Goal: Information Seeking & Learning: Find contact information

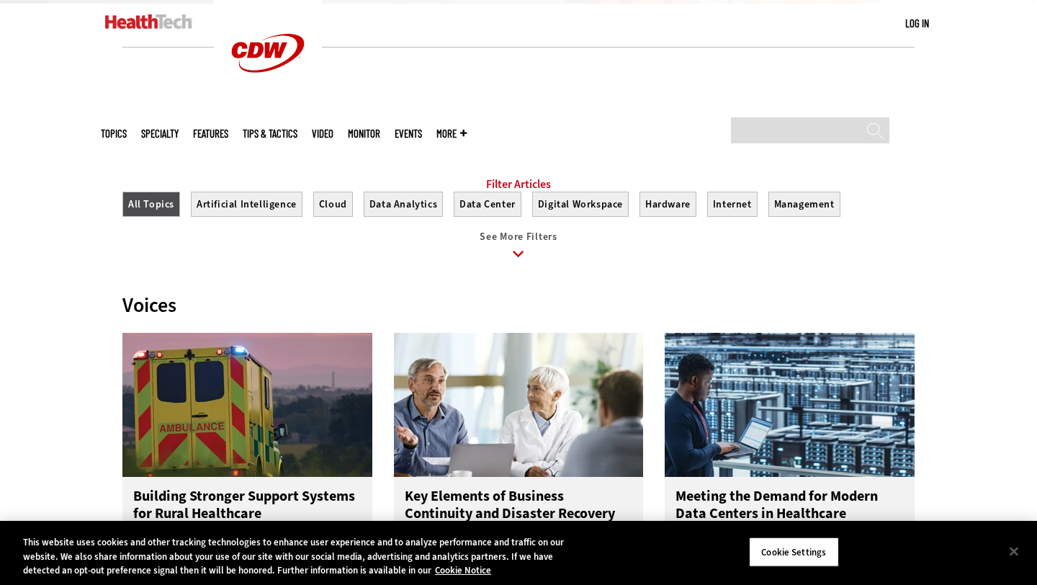
scroll to position [551, 0]
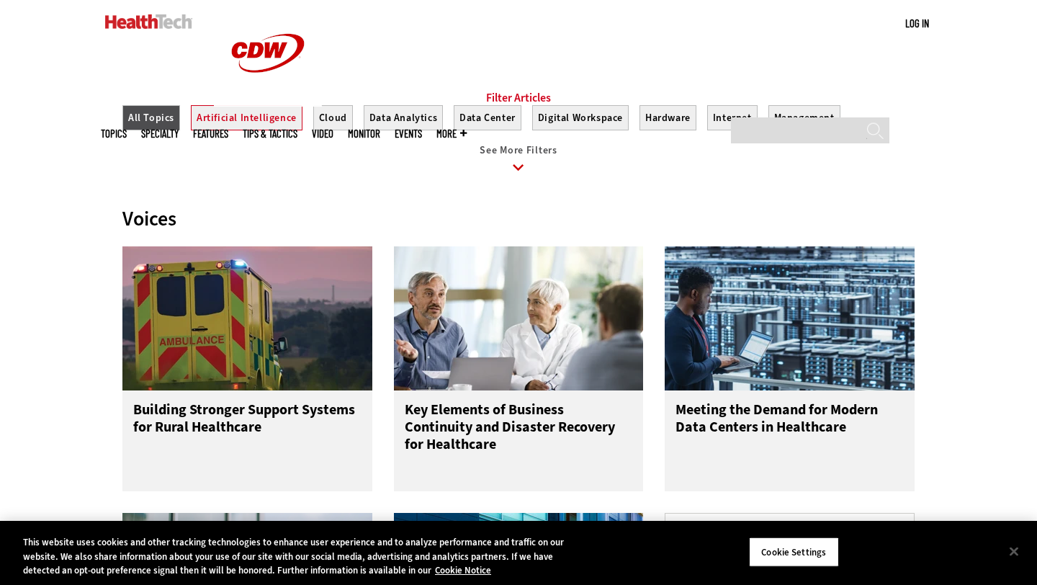
click at [274, 130] on button "Artificial Intelligence" at bounding box center [247, 117] width 112 height 25
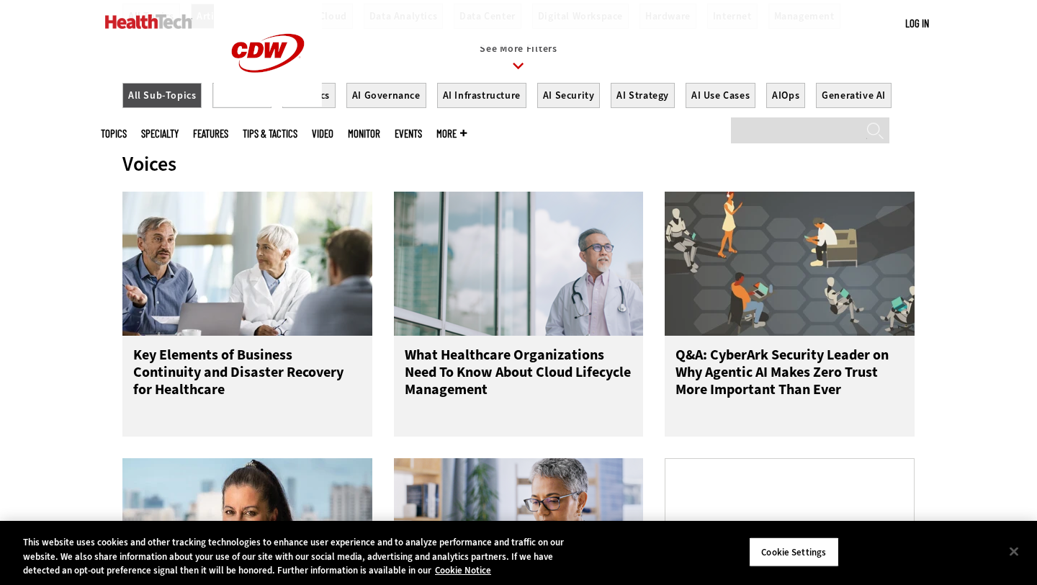
scroll to position [705, 0]
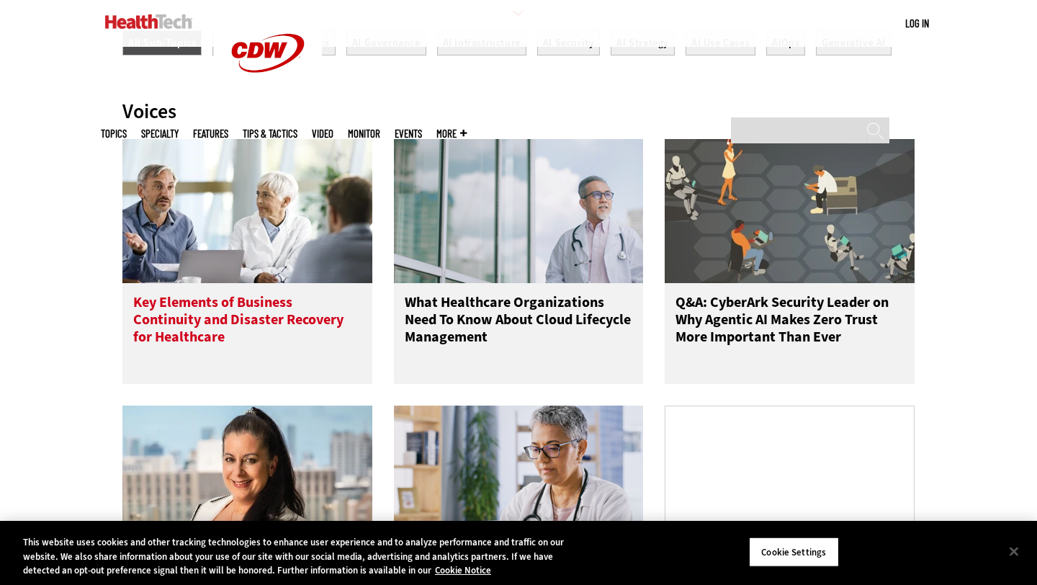
click at [197, 351] on h3 "Key Elements of Business Continuity and Disaster Recovery for Healthcare" at bounding box center [247, 323] width 228 height 58
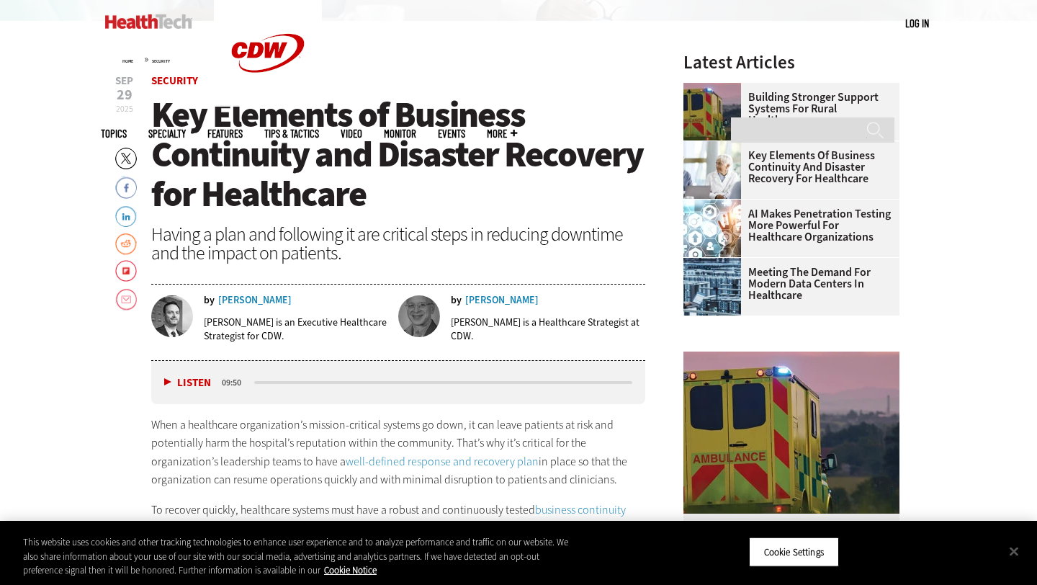
scroll to position [394, 0]
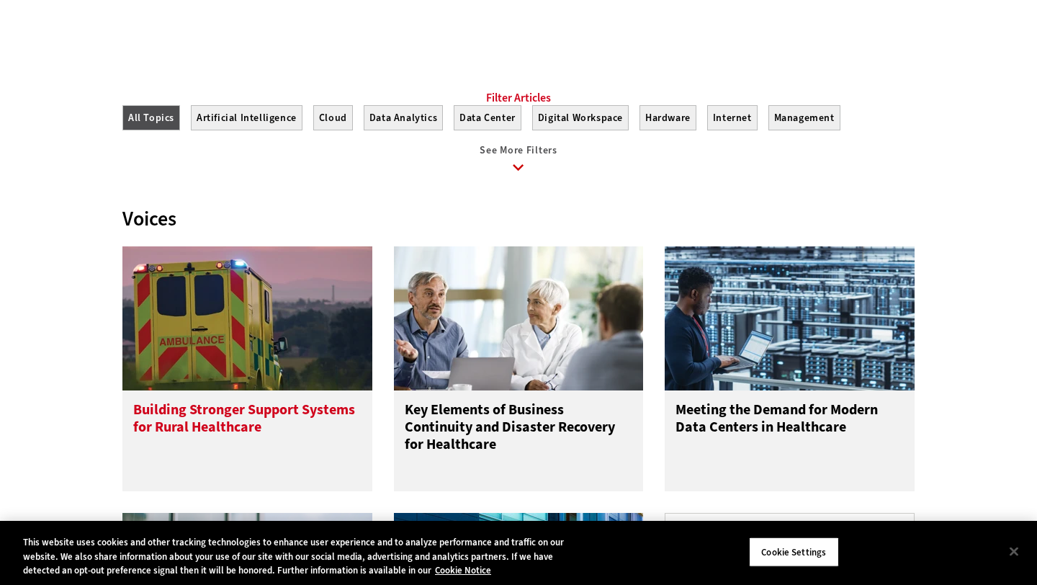
click at [212, 423] on h3 "Building Stronger Support Systems for Rural Healthcare" at bounding box center [247, 430] width 228 height 58
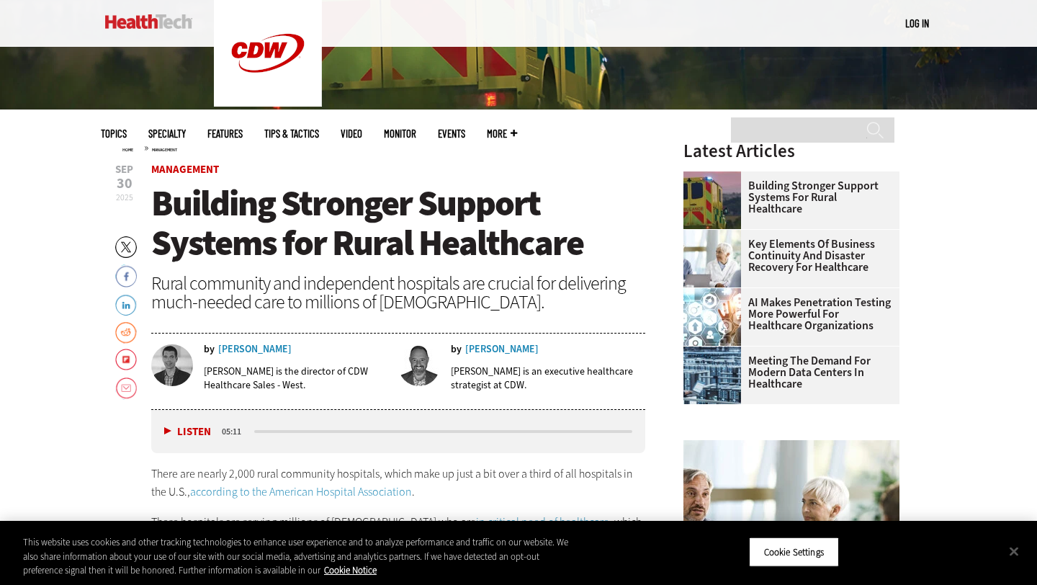
scroll to position [383, 0]
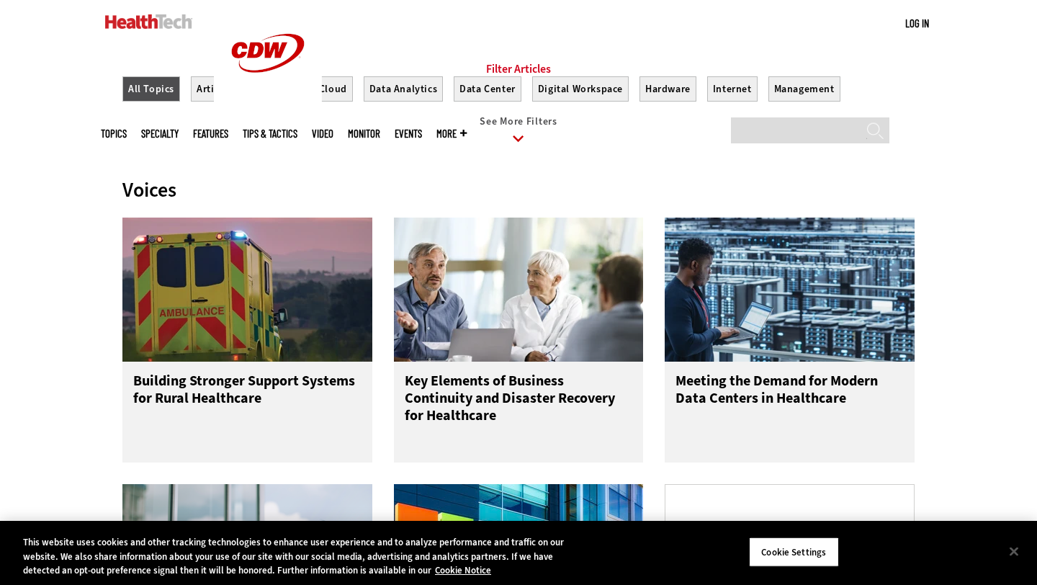
scroll to position [892, 0]
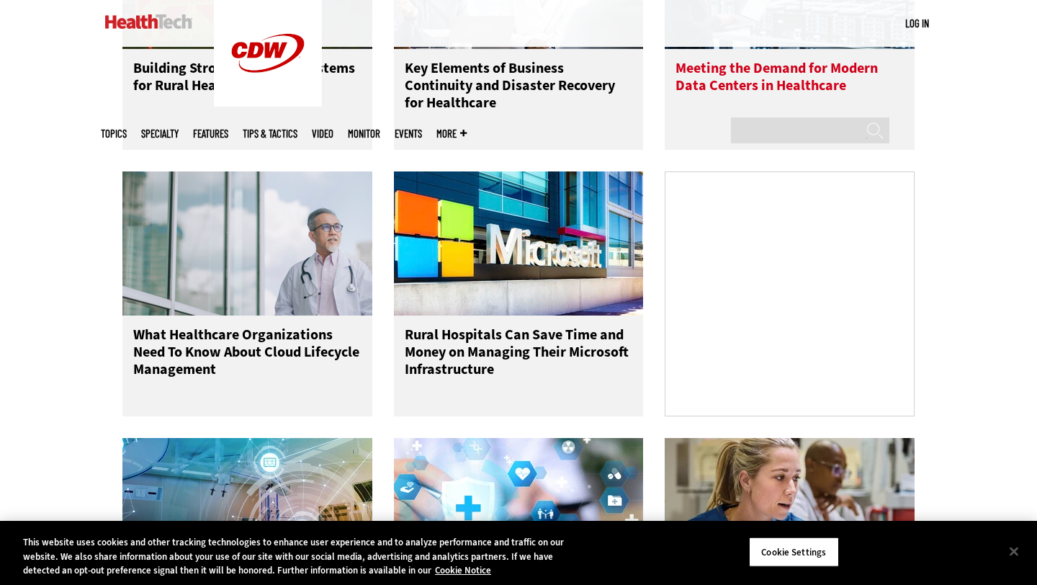
click at [716, 113] on h3 "Meeting the Demand for Modern Data Centers in Healthcare" at bounding box center [789, 89] width 228 height 58
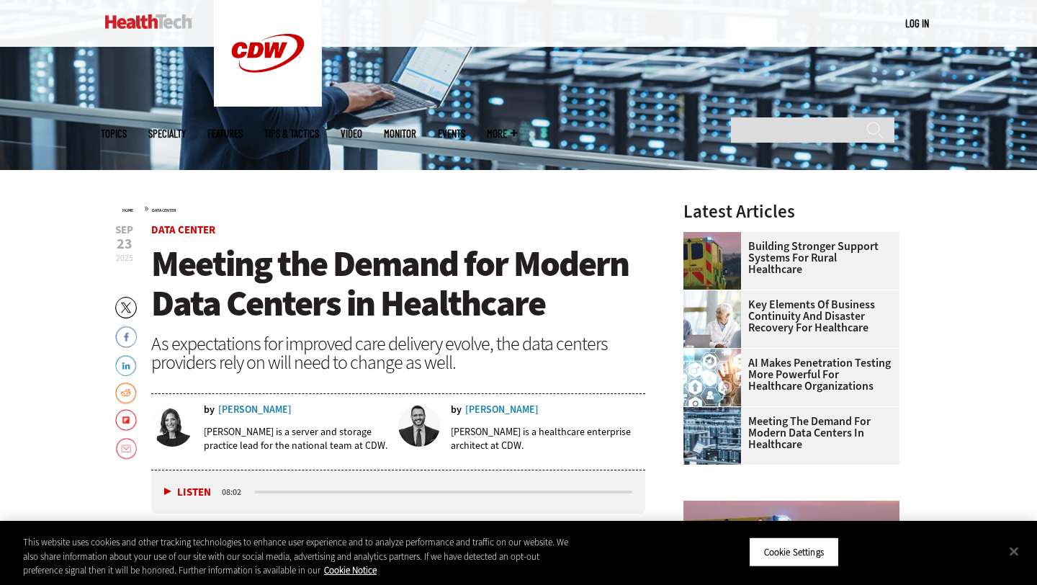
scroll to position [328, 0]
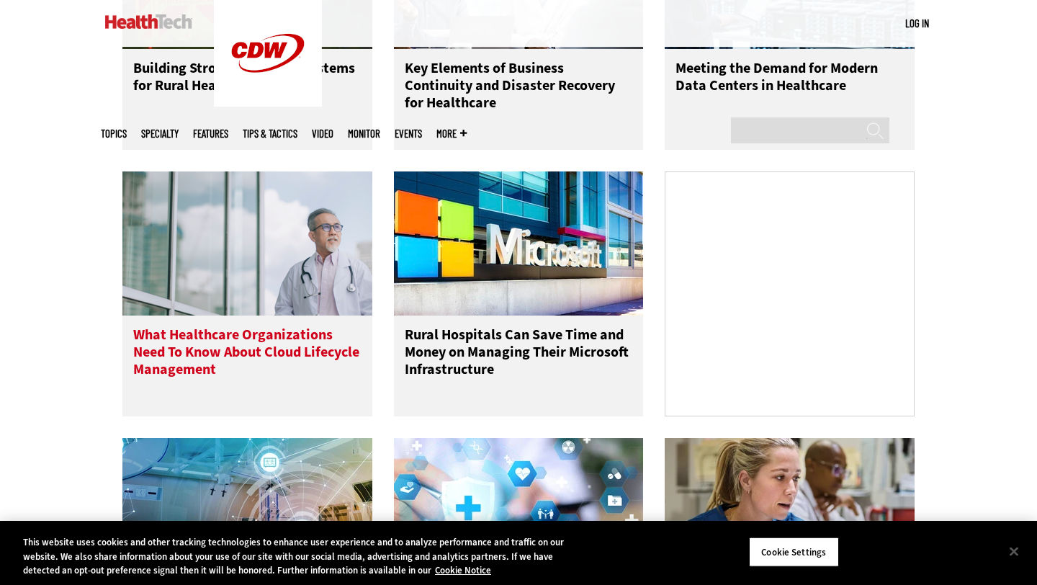
scroll to position [1095, 0]
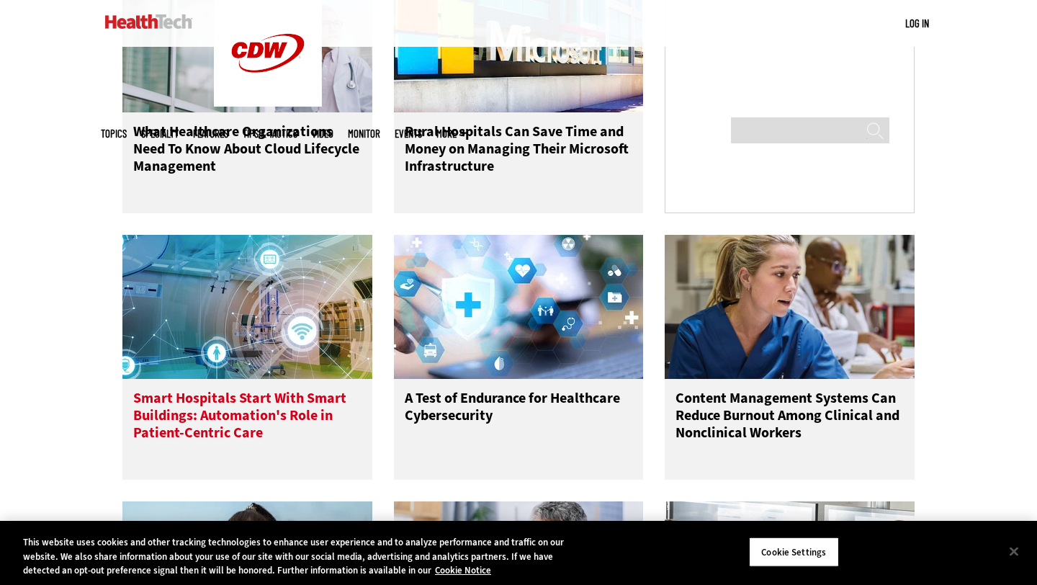
click at [271, 424] on h3 "Smart Hospitals Start With Smart Buildings: Automation's Role in Patient-Centri…" at bounding box center [247, 418] width 228 height 58
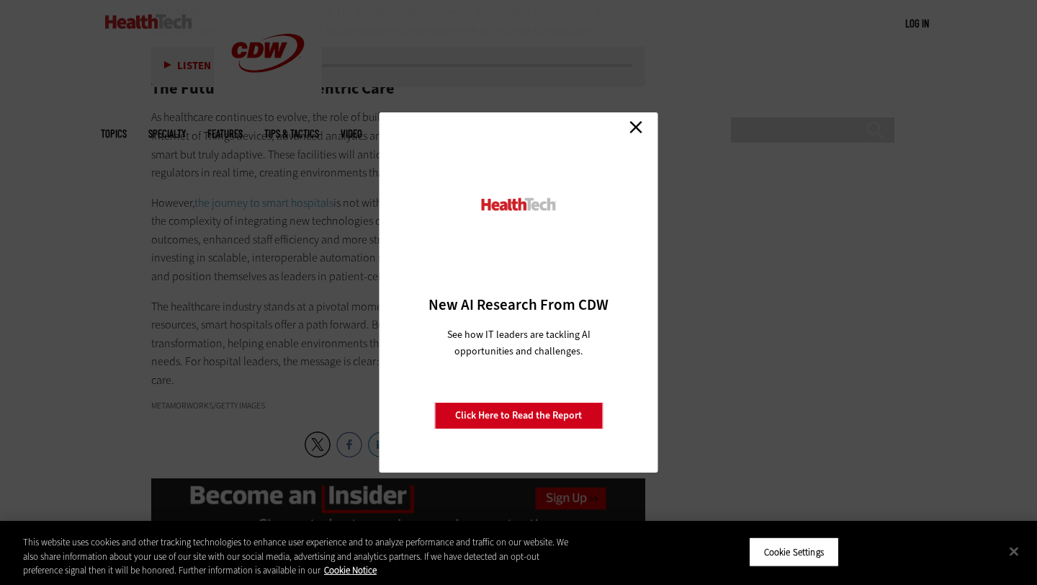
scroll to position [1970, 0]
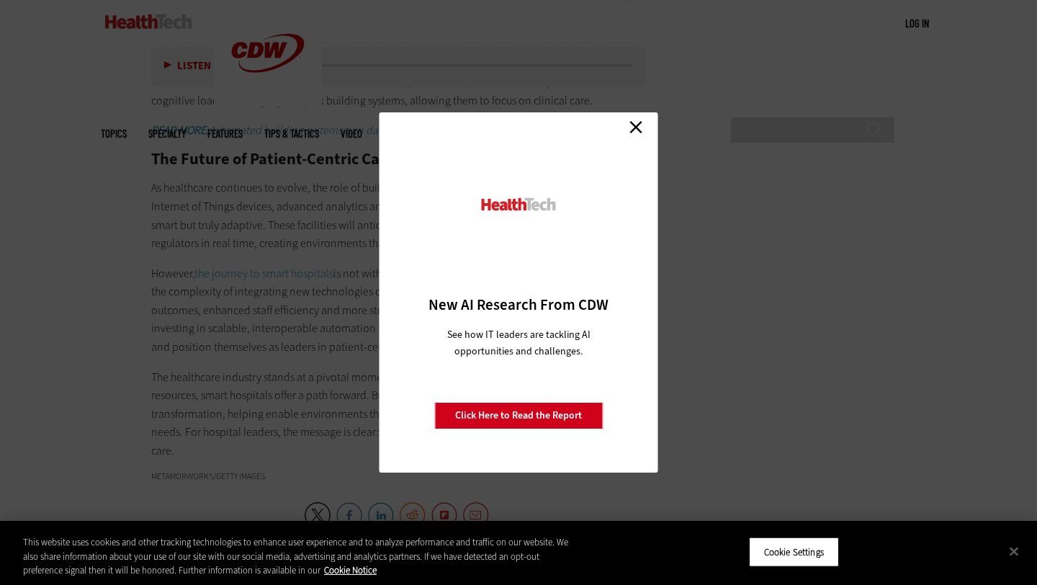
click at [638, 126] on link "Close" at bounding box center [636, 127] width 22 height 22
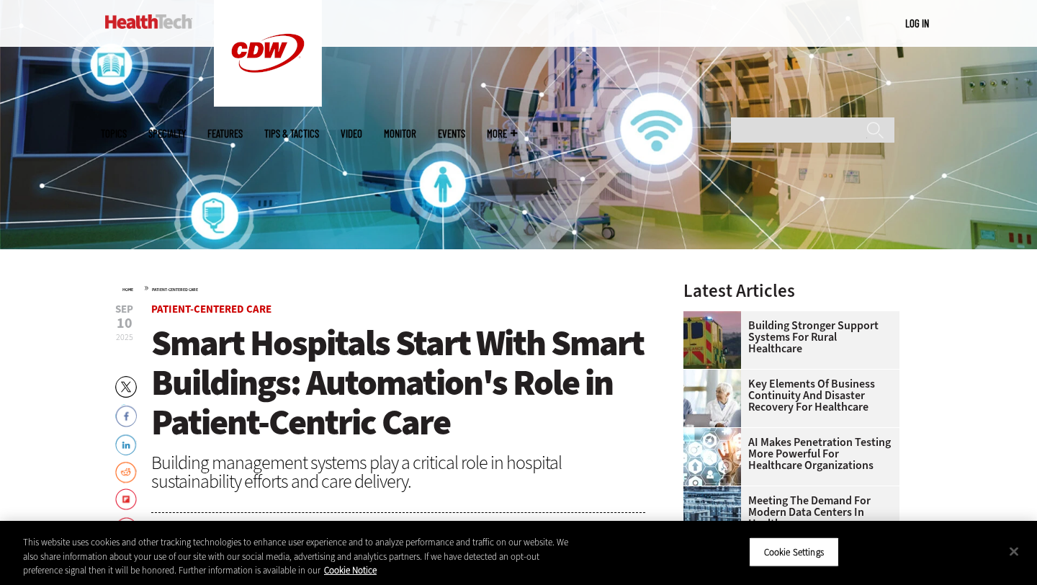
scroll to position [0, 0]
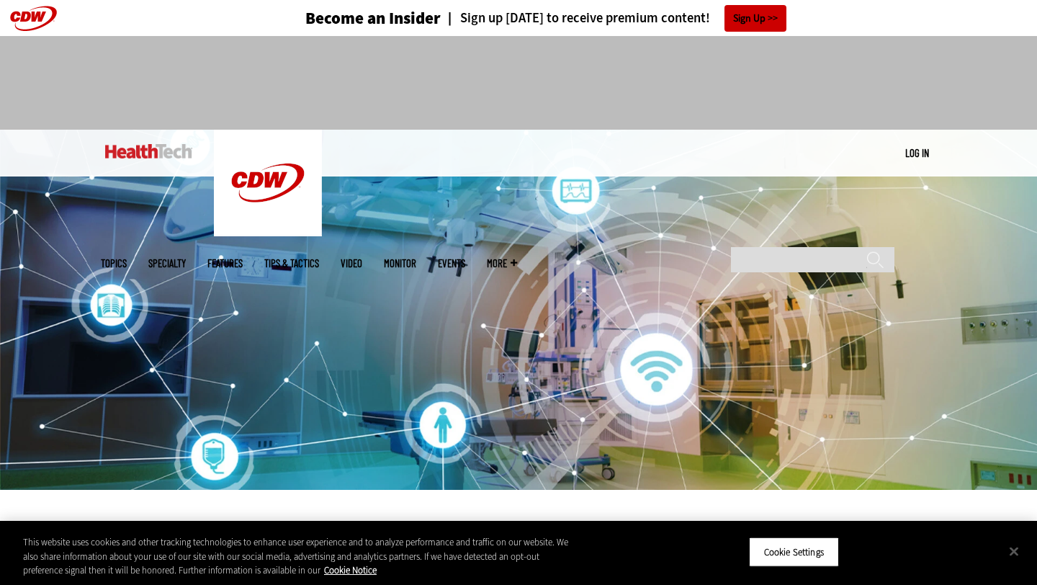
click at [517, 258] on span "More" at bounding box center [502, 263] width 30 height 11
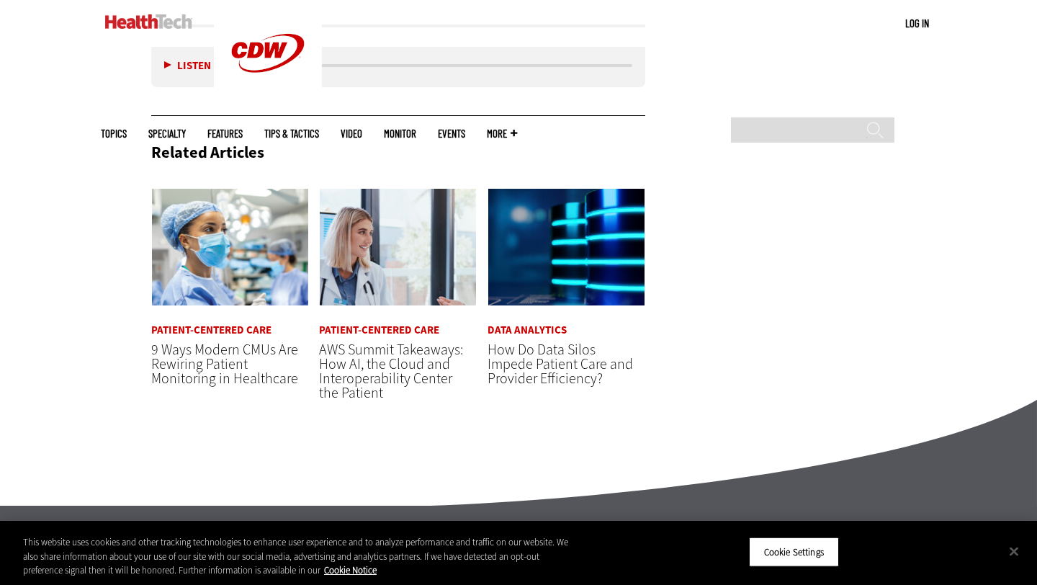
scroll to position [2845, 0]
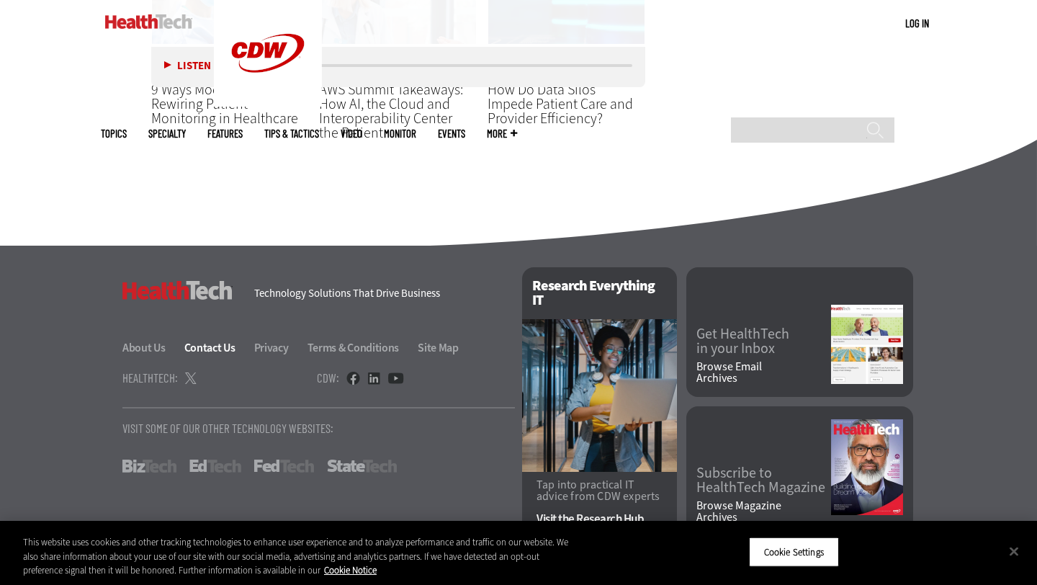
click at [219, 345] on link "Contact Us" at bounding box center [218, 347] width 68 height 15
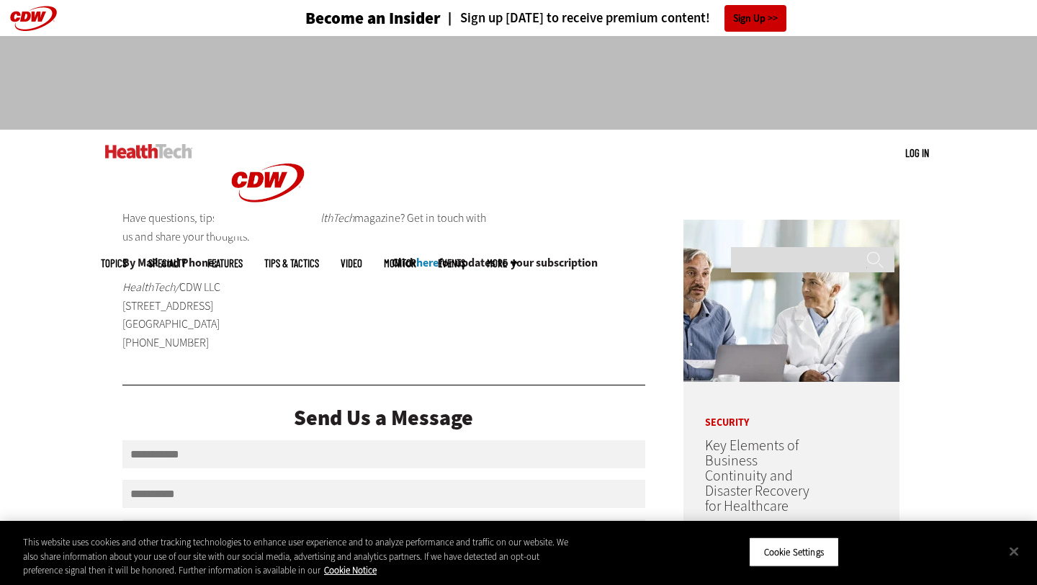
click at [517, 258] on span "More" at bounding box center [502, 263] width 30 height 11
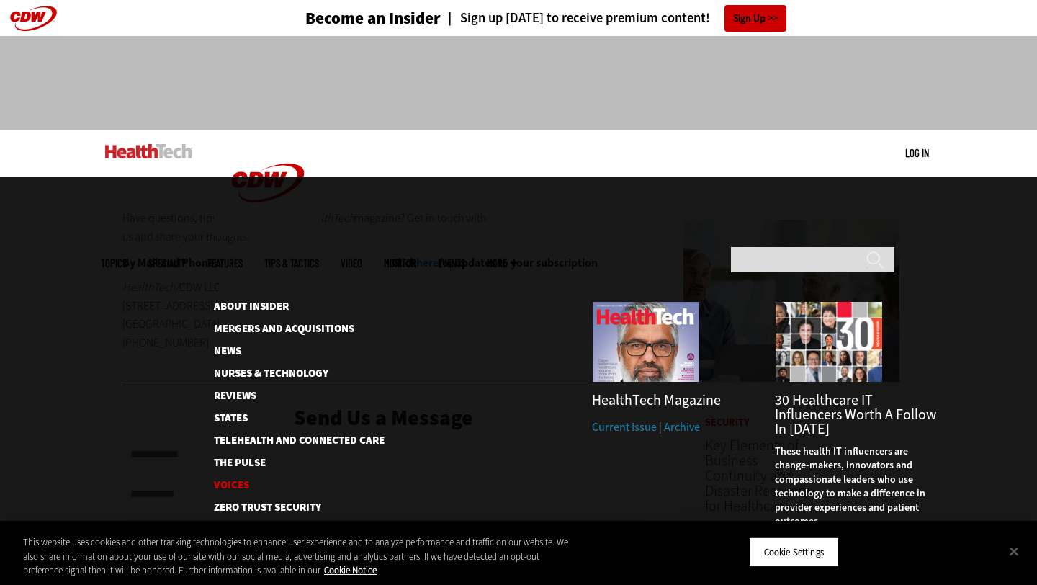
click at [231, 479] on link "Voices" at bounding box center [288, 484] width 148 height 11
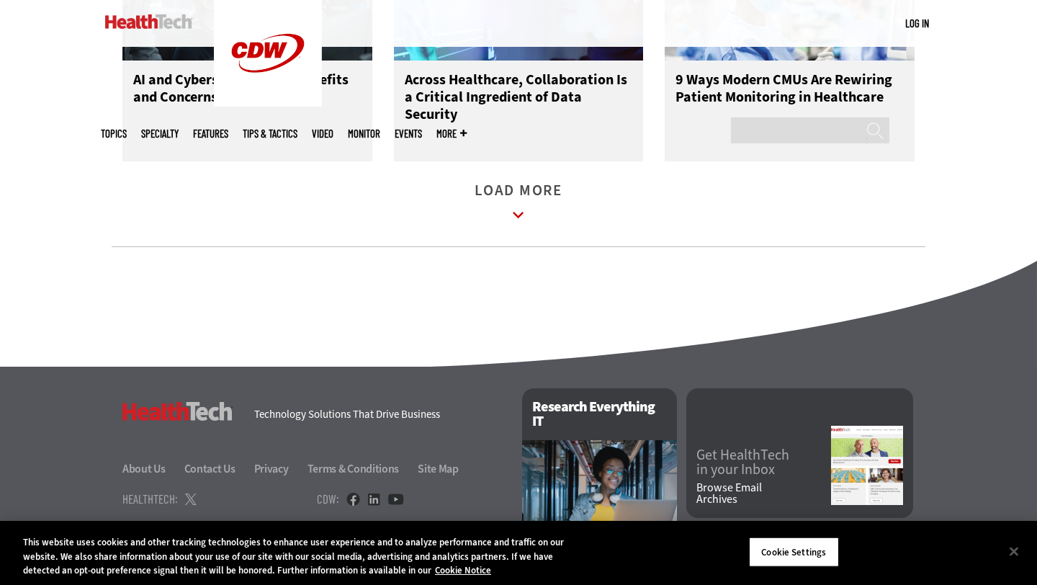
scroll to position [1749, 0]
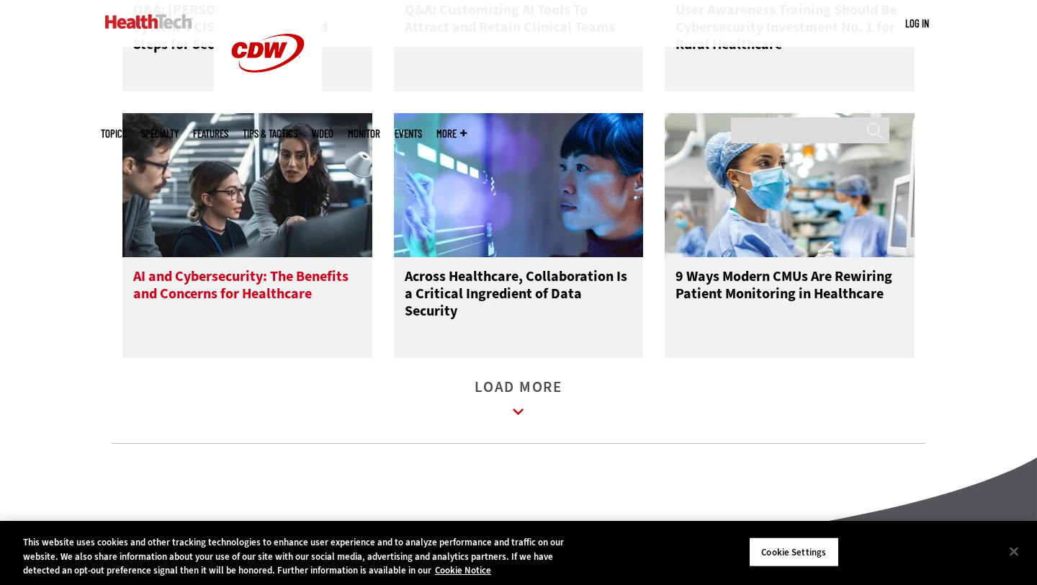
click at [294, 297] on h3 "AI and Cybersecurity: The Benefits and Concerns for Healthcare" at bounding box center [247, 297] width 228 height 58
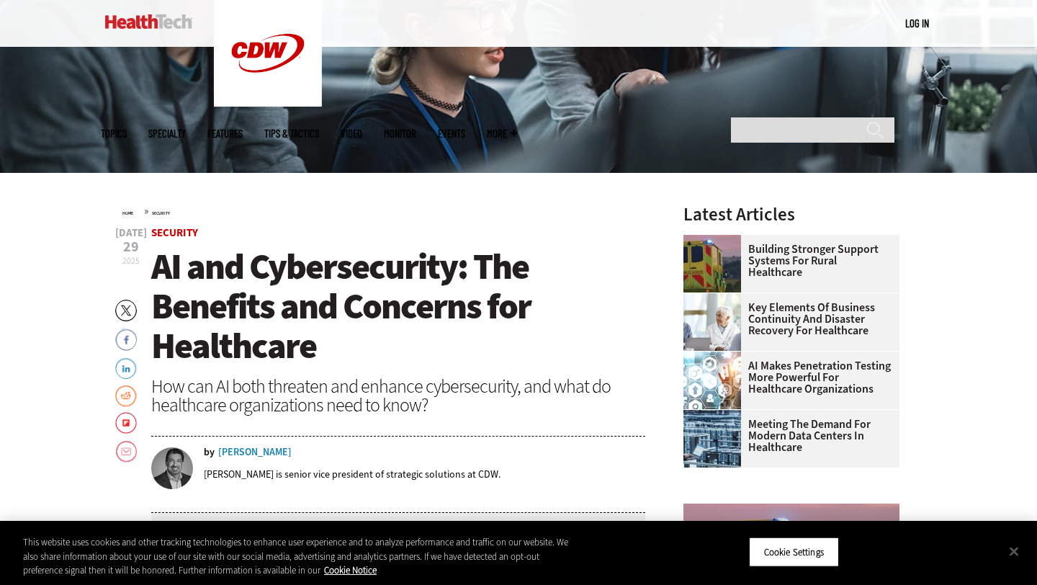
scroll to position [344, 0]
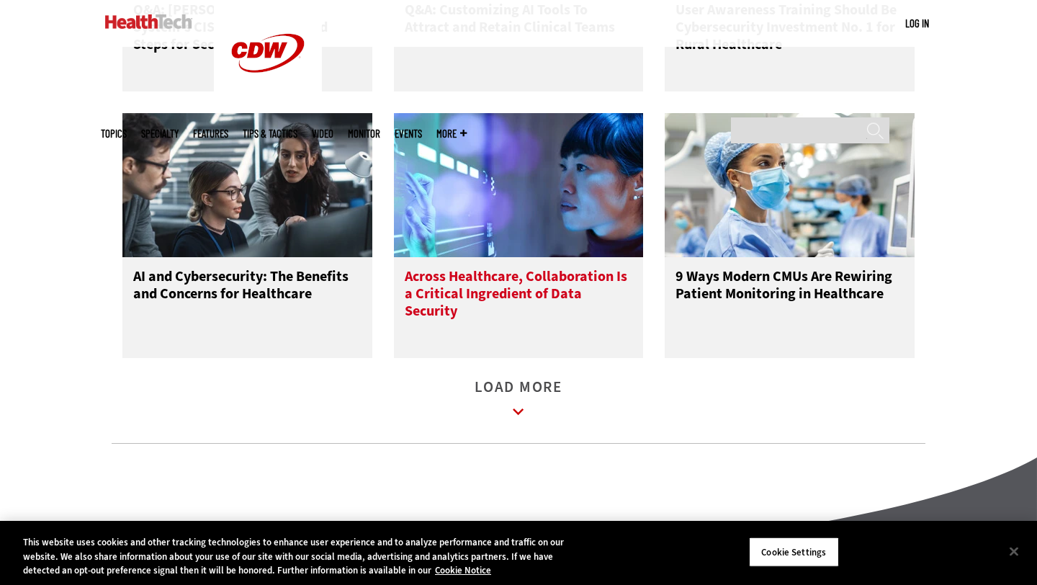
scroll to position [2087, 0]
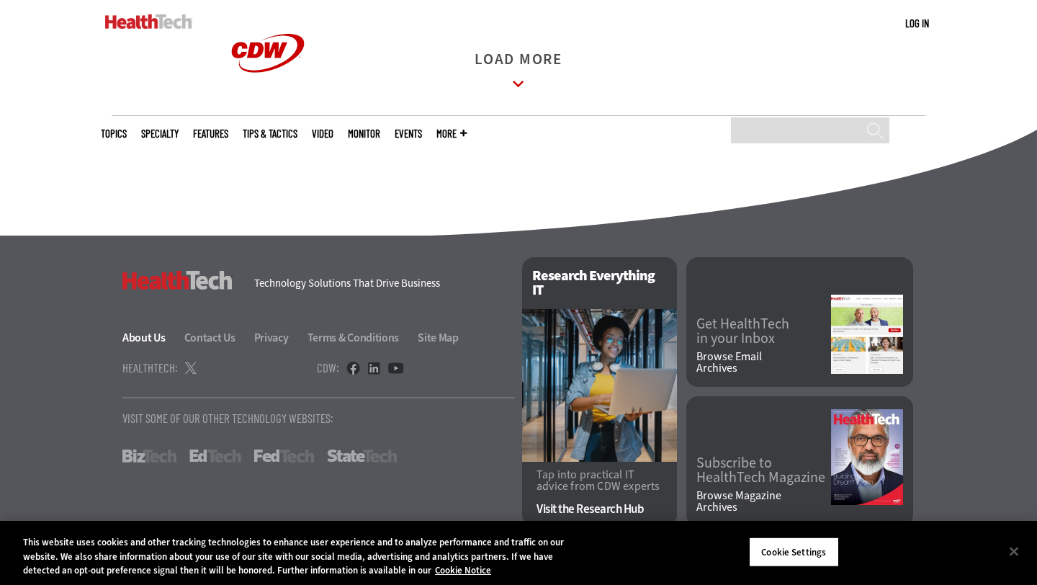
click at [154, 342] on link "About Us" at bounding box center [152, 337] width 60 height 15
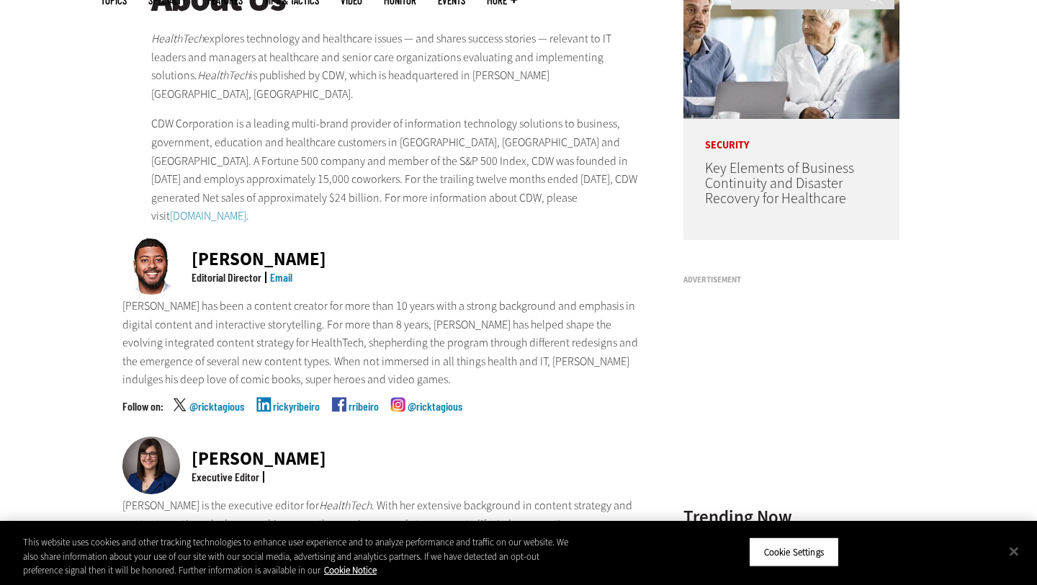
scroll to position [343, 0]
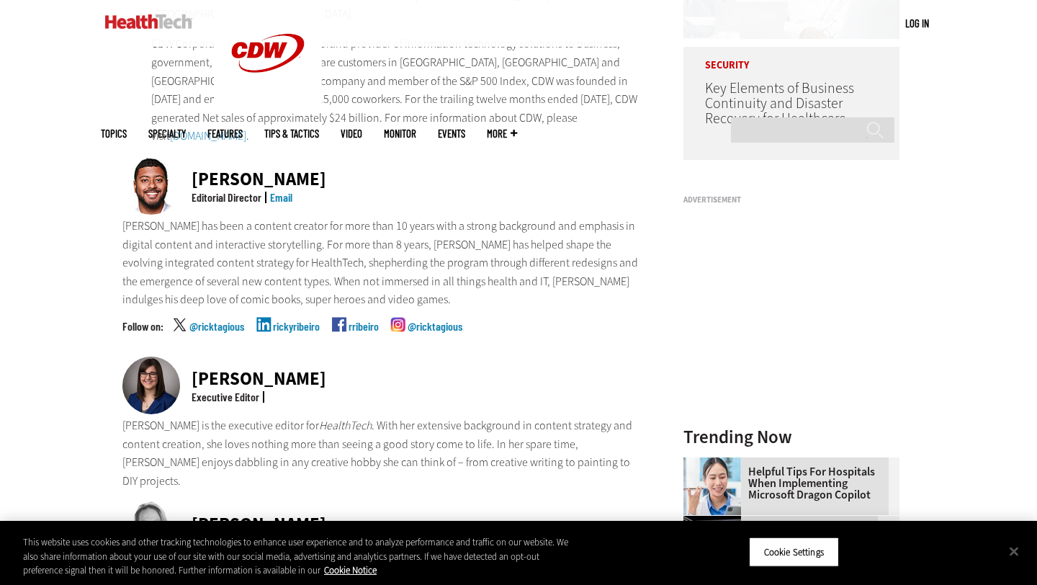
click at [287, 190] on link "Email" at bounding box center [281, 197] width 22 height 14
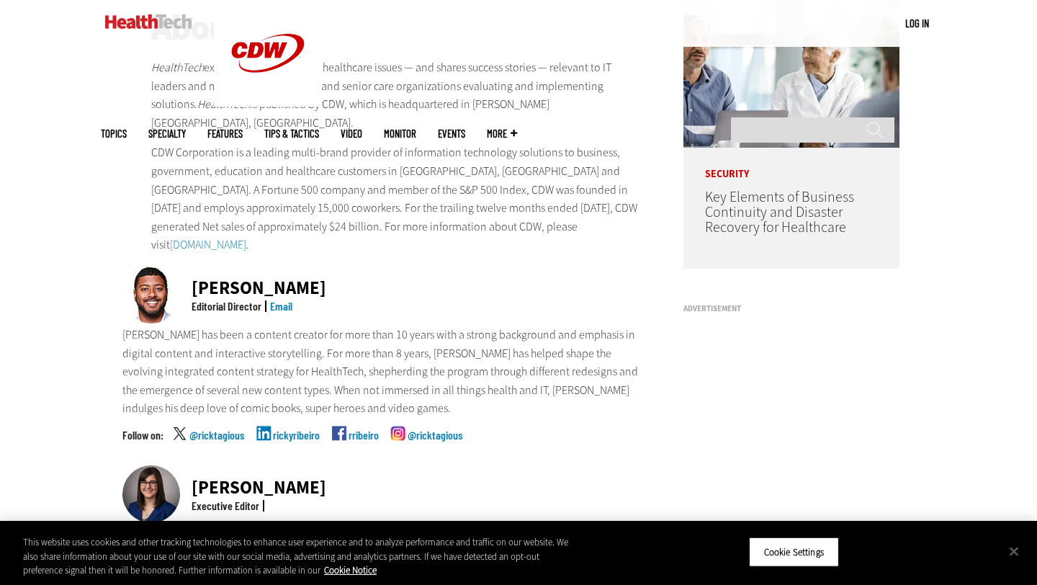
scroll to position [0, 0]
